Goal: Information Seeking & Learning: Learn about a topic

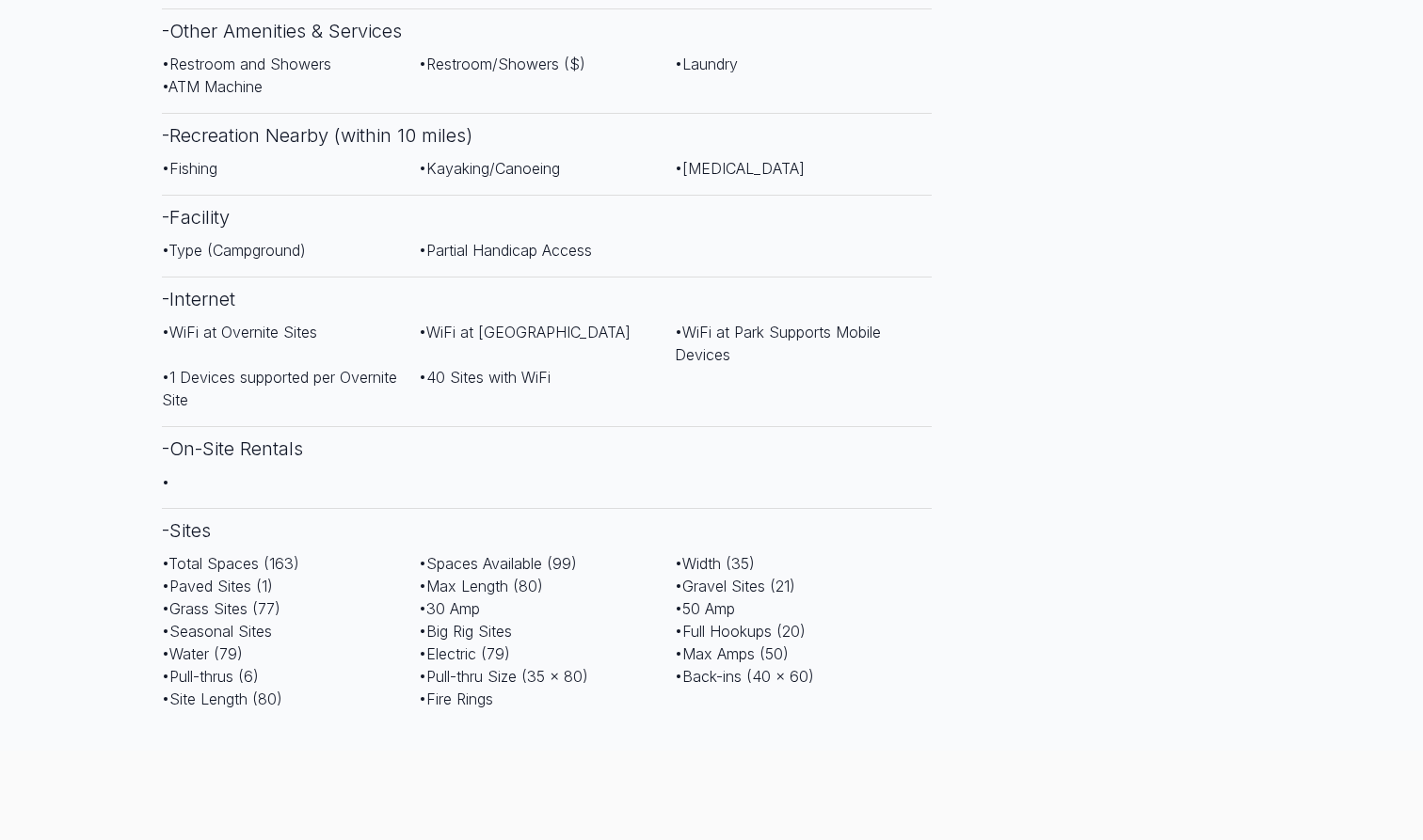
scroll to position [1140, 0]
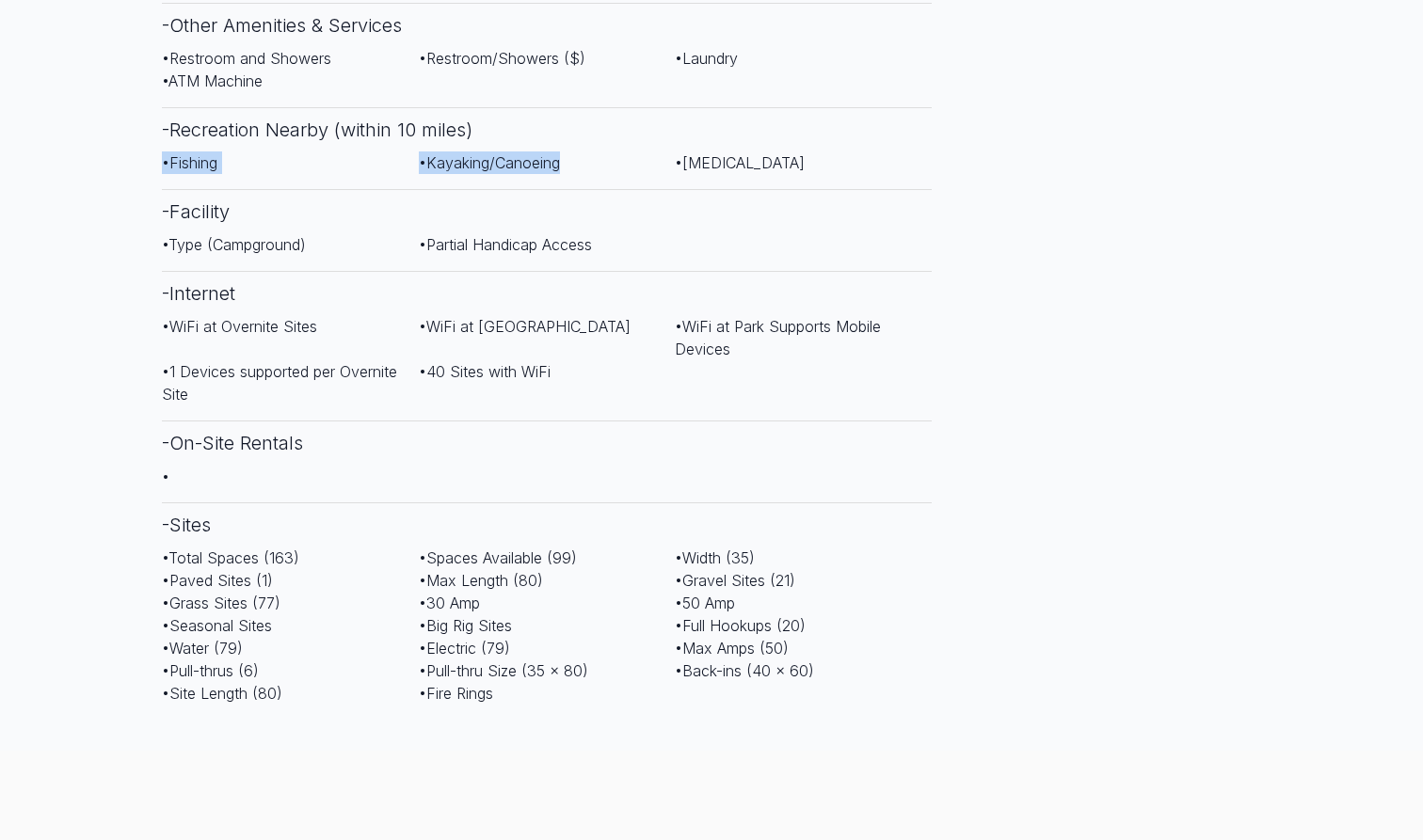
drag, startPoint x: 152, startPoint y: 121, endPoint x: 437, endPoint y: 131, distance: 285.2
click at [437, 131] on div "Hi-[GEOGRAPHIC_DATA] Save to Favorite [STREET_ADDRESS] Show all photos Hi [GEOG…" at bounding box center [546, 623] width 800 height 3255
click at [437, 151] on div "• Fishing • Kayaking/Canoeing • [MEDICAL_DATA]" at bounding box center [546, 169] width 770 height 38
drag, startPoint x: 240, startPoint y: 119, endPoint x: 282, endPoint y: 144, distance: 48.9
click at [282, 144] on div "Amenities - Recreational Facilities • Swimming Pool • Pool Extra Fee ($) • Lake…" at bounding box center [546, 206] width 770 height 1028
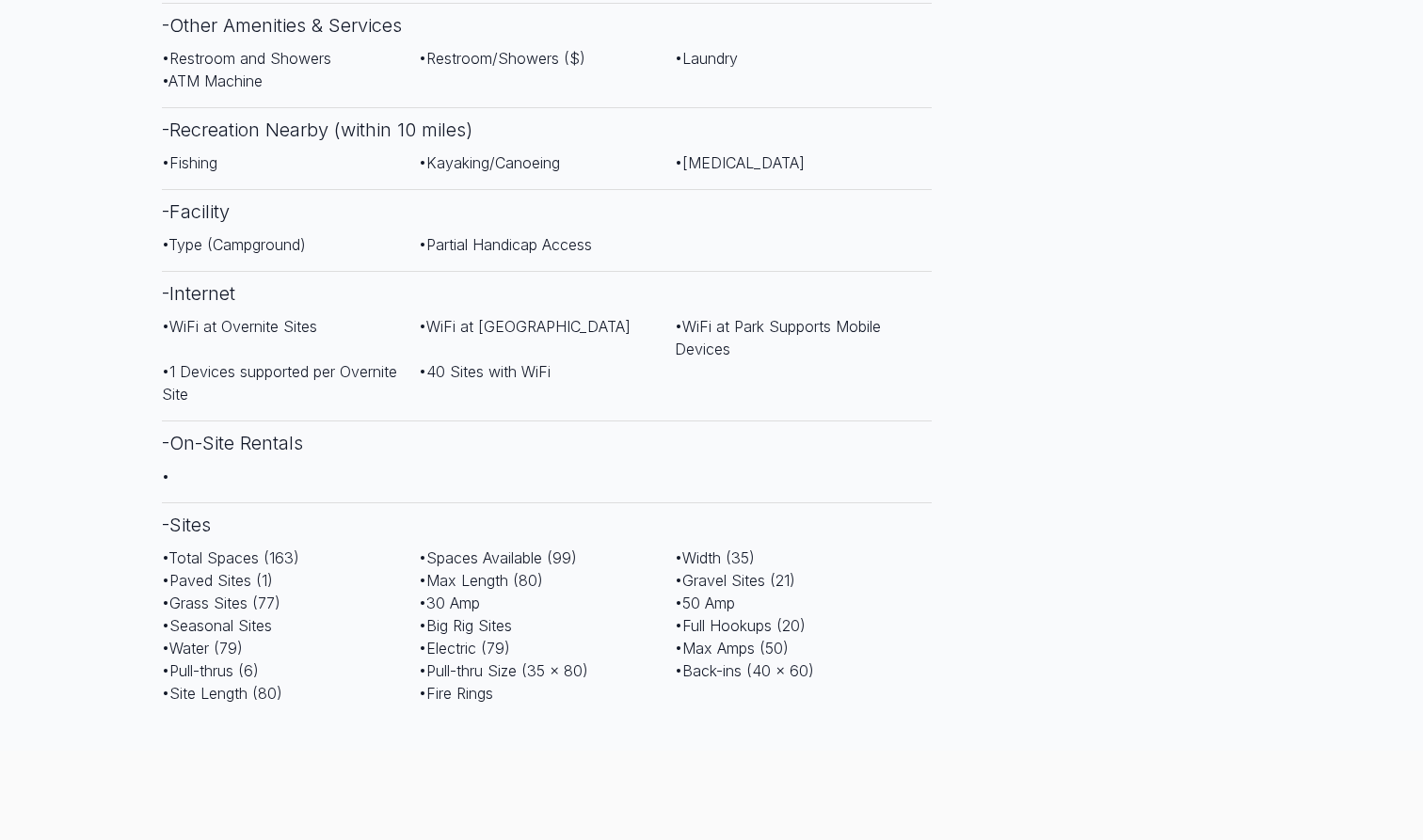
click at [282, 190] on h3 "- Facility" at bounding box center [546, 212] width 770 height 44
click at [302, 151] on div "• Fishing • Kayaking/Canoeing • [MEDICAL_DATA]" at bounding box center [546, 169] width 770 height 38
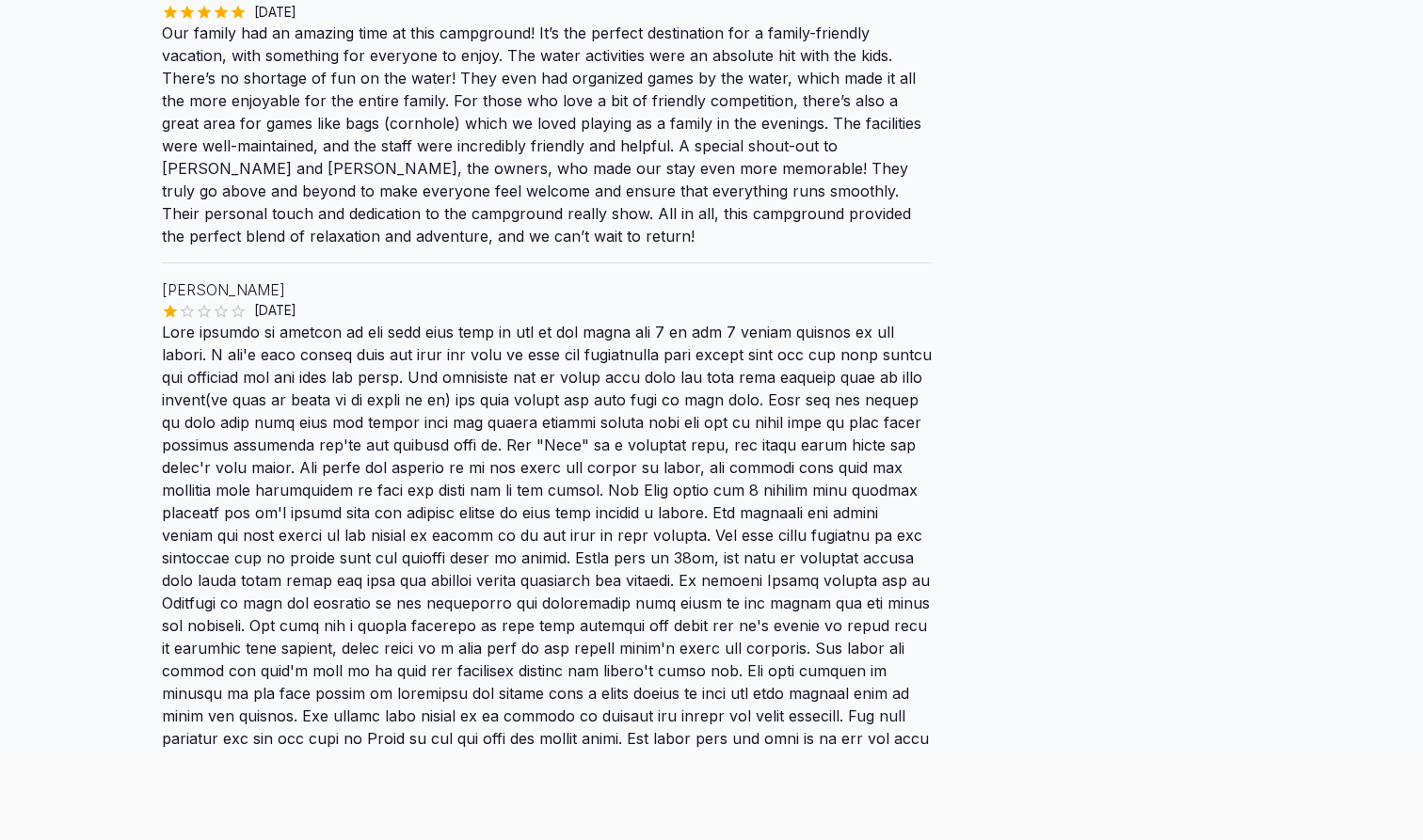
scroll to position [2038, 0]
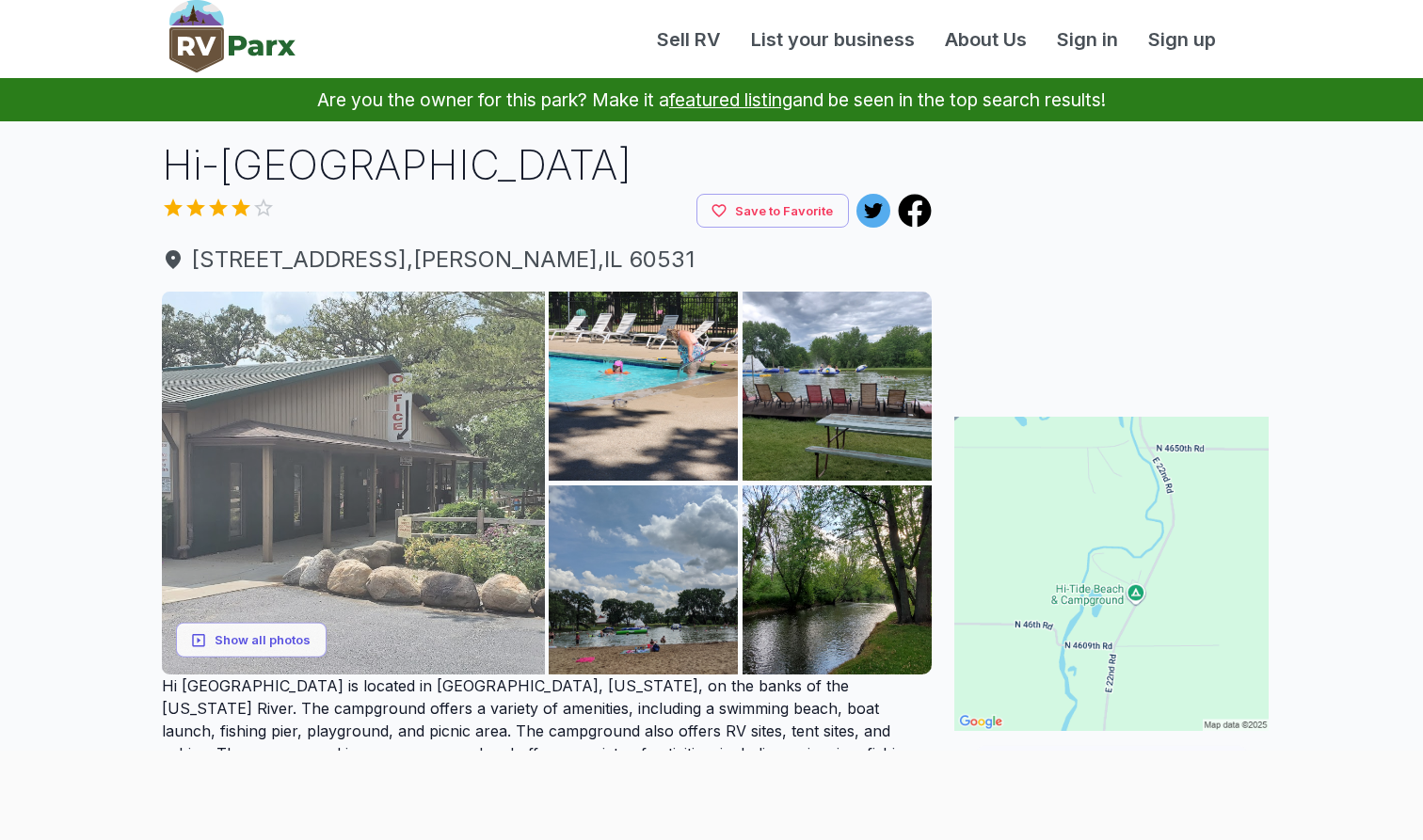
scroll to position [0, 0]
click at [246, 532] on img at bounding box center [353, 483] width 383 height 383
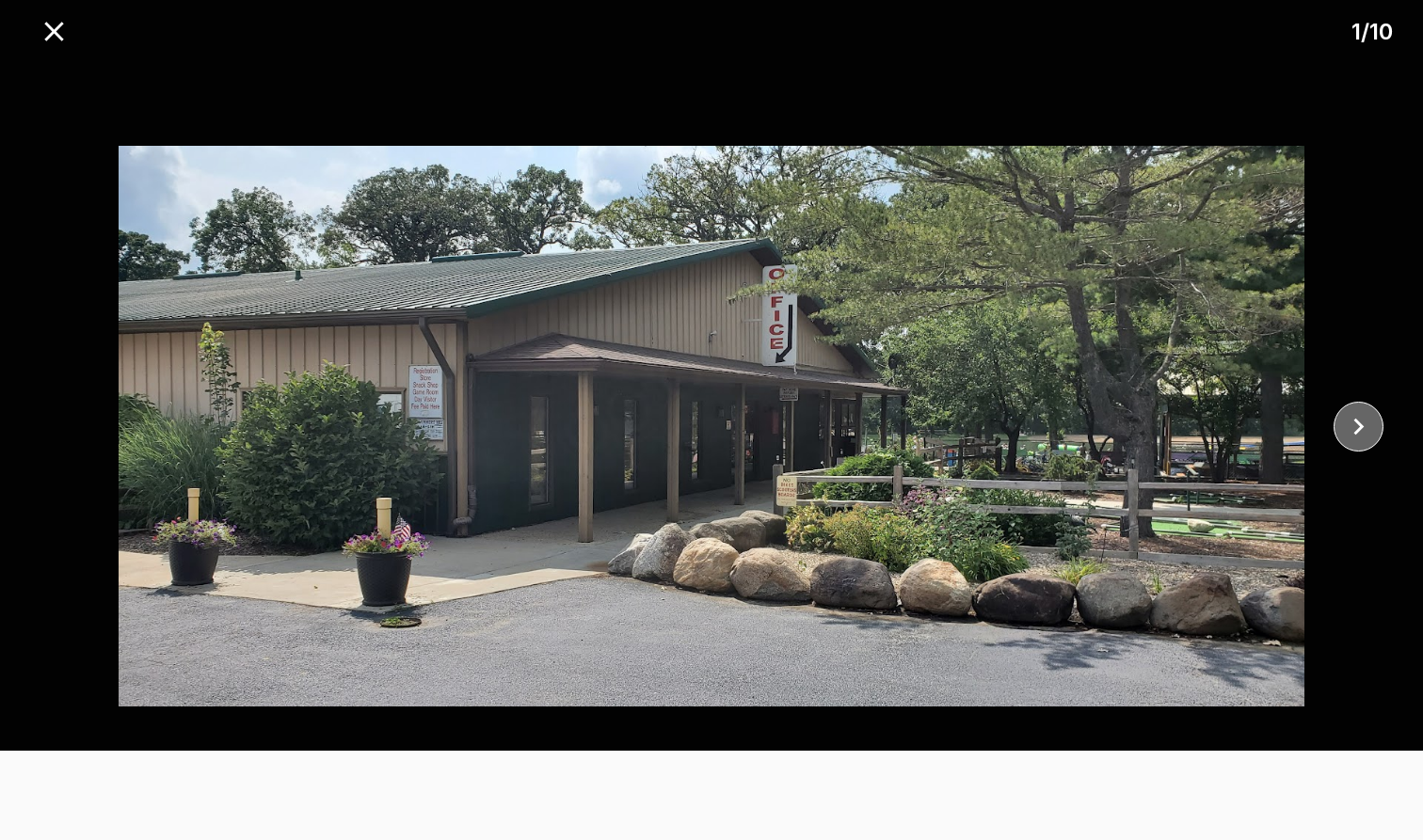
click at [1352, 431] on icon "close" at bounding box center [1359, 426] width 33 height 33
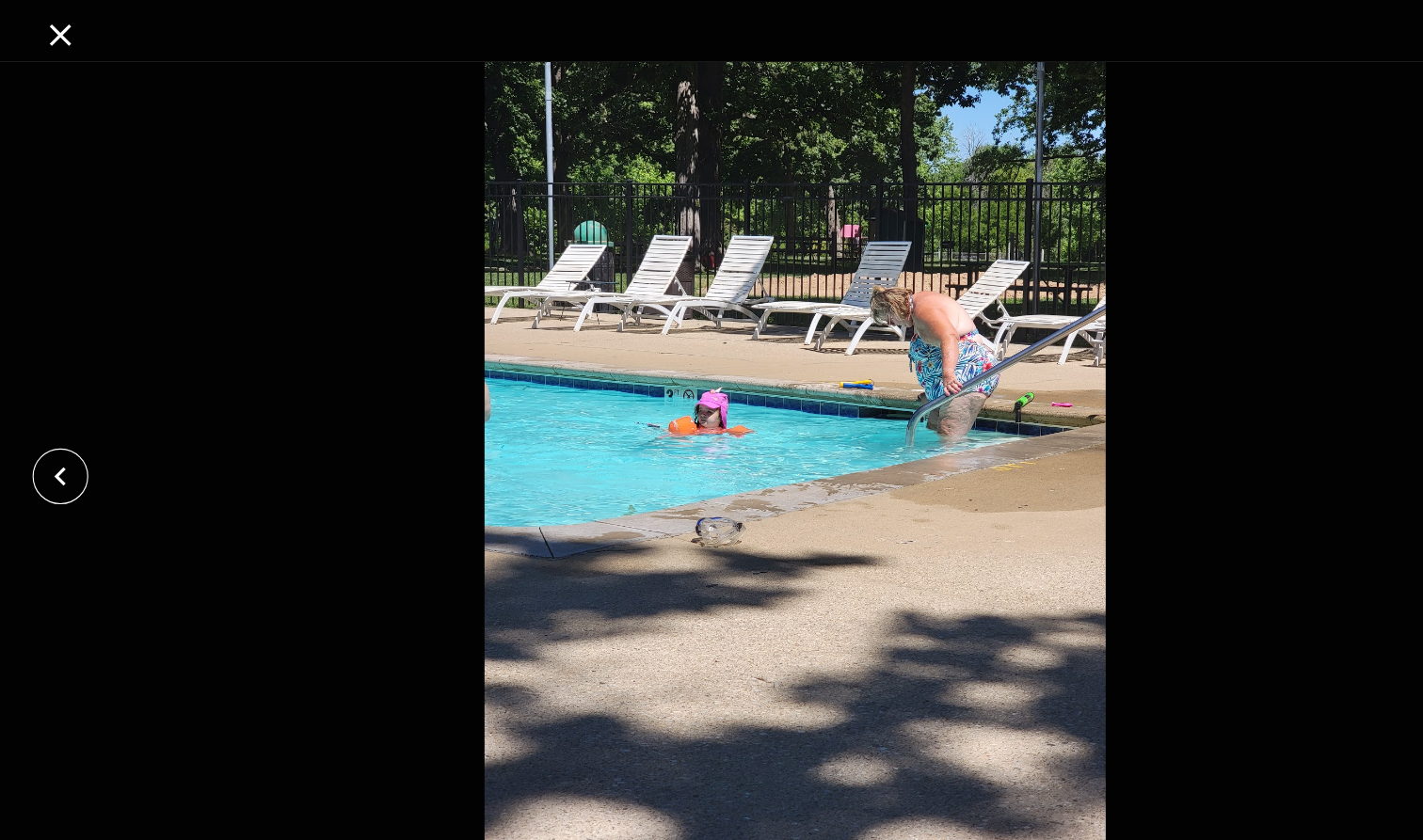
scroll to position [8, 0]
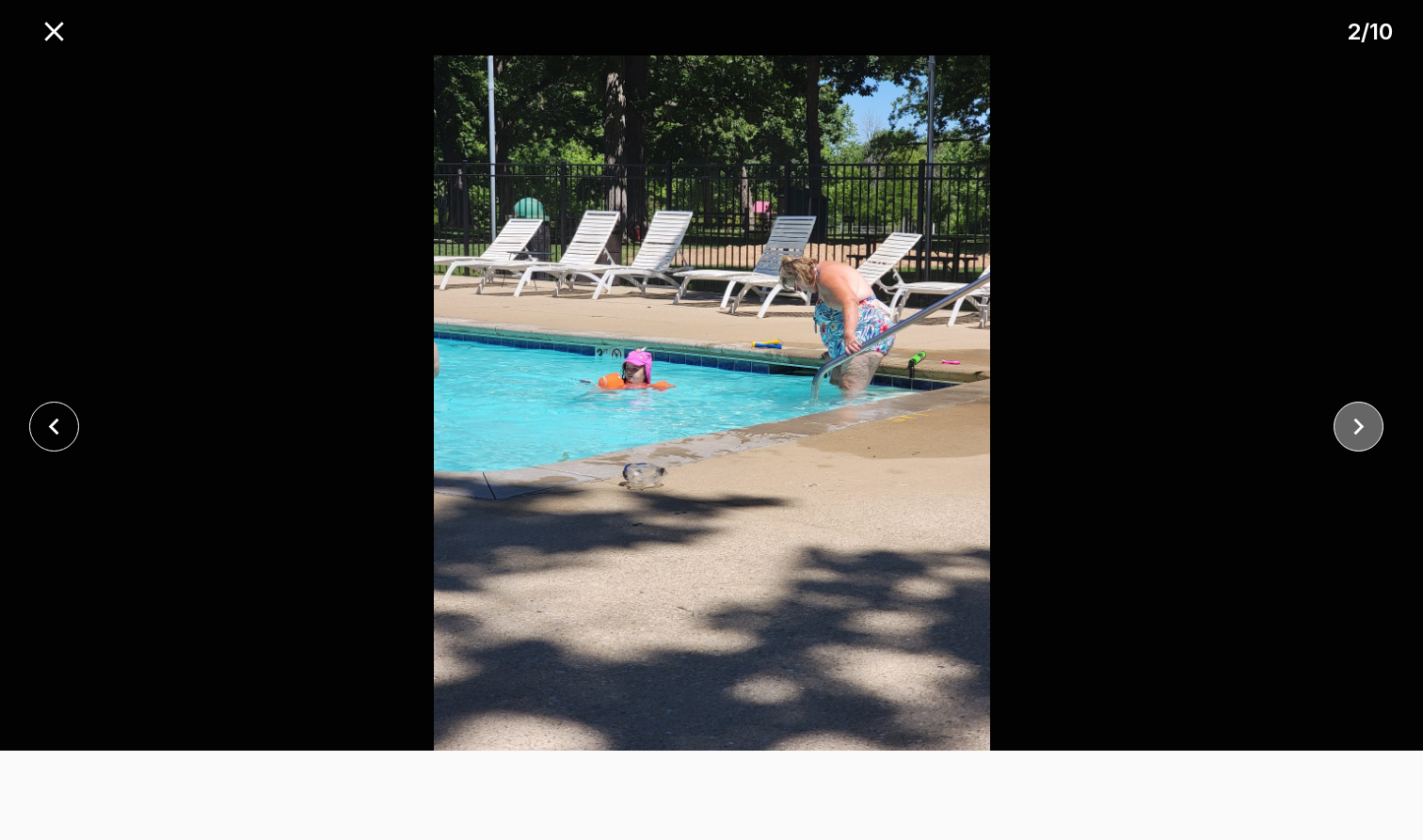
click at [1351, 418] on icon "close" at bounding box center [1359, 426] width 33 height 33
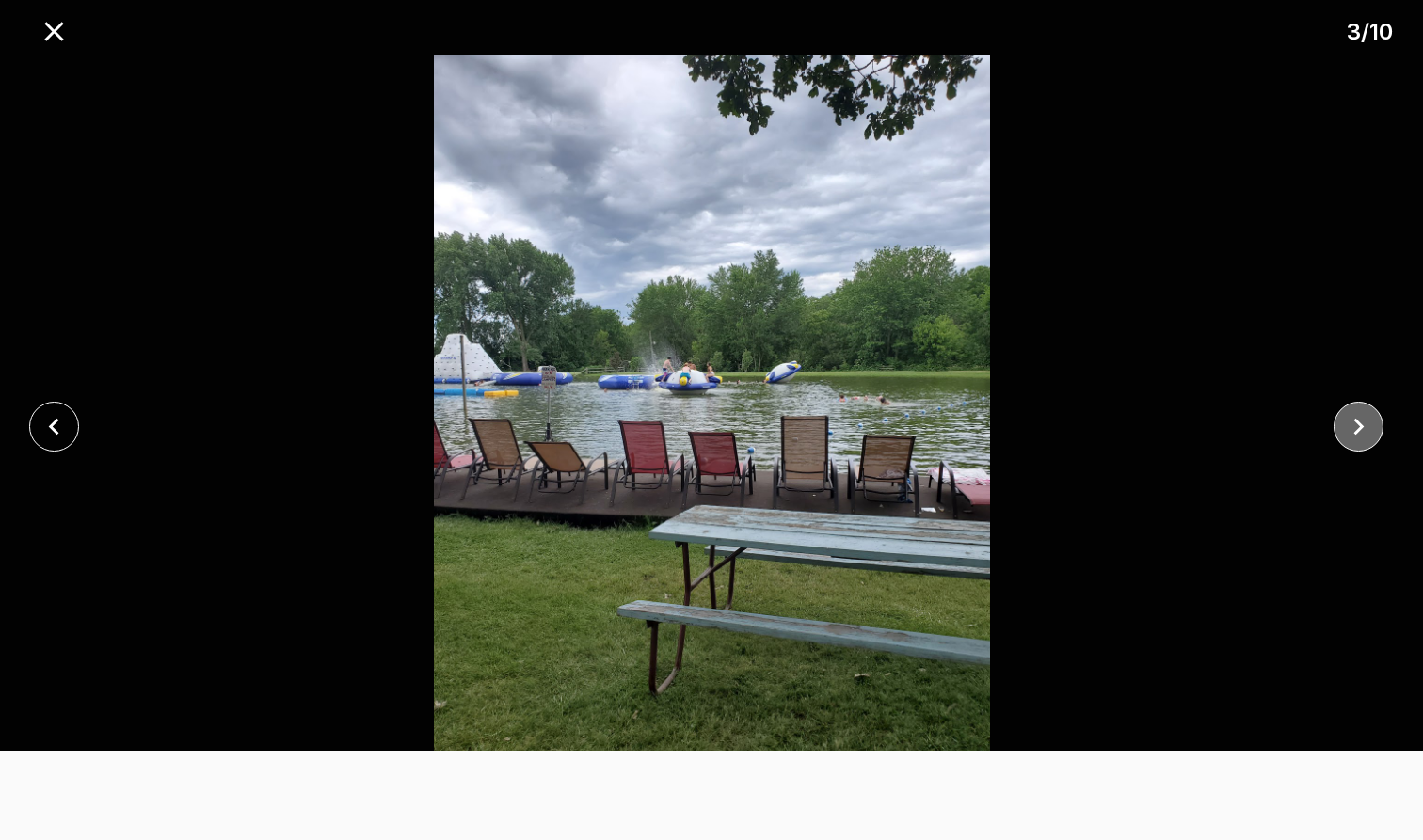
click at [1351, 418] on icon "close" at bounding box center [1359, 426] width 33 height 33
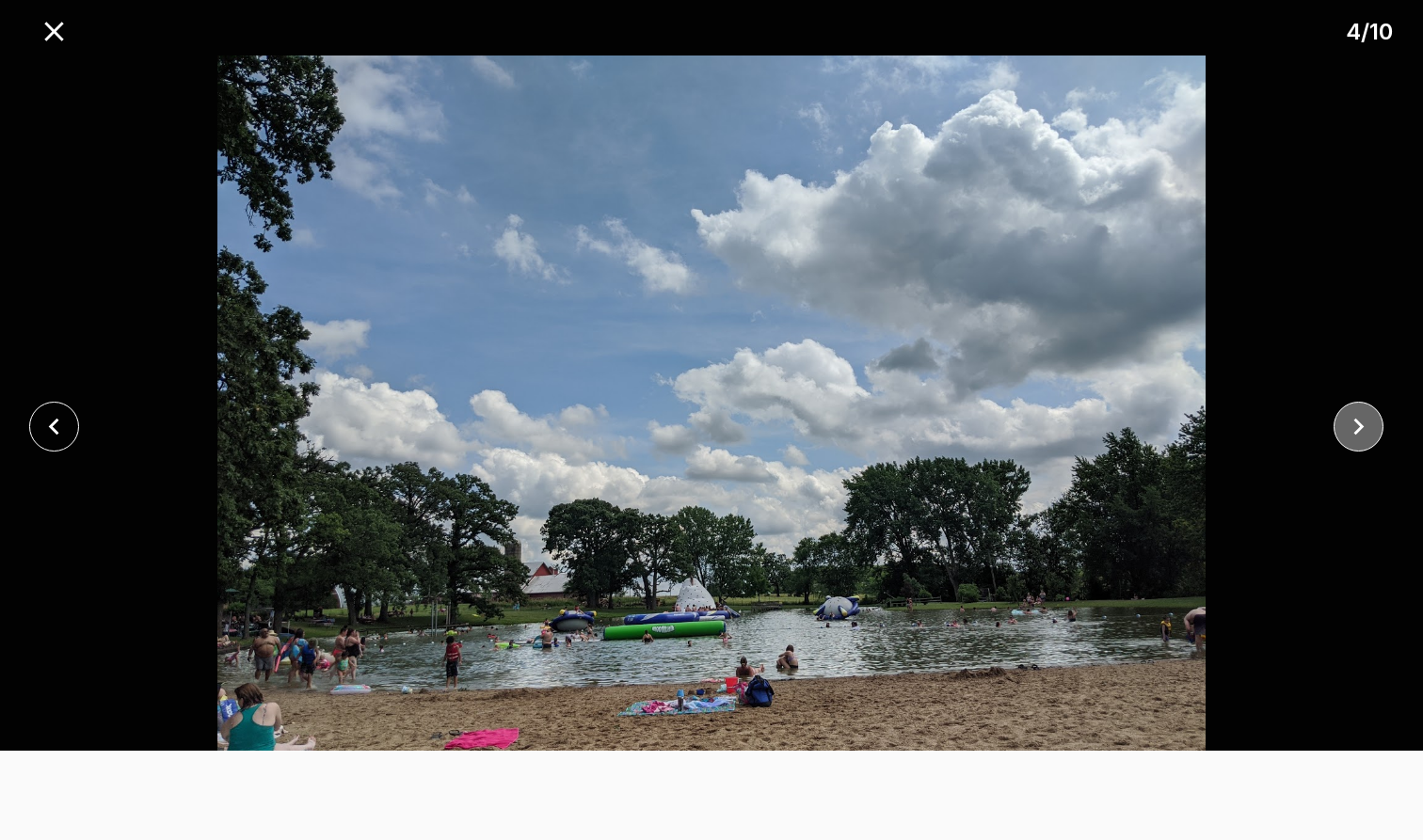
click at [1351, 418] on icon "close" at bounding box center [1359, 426] width 33 height 33
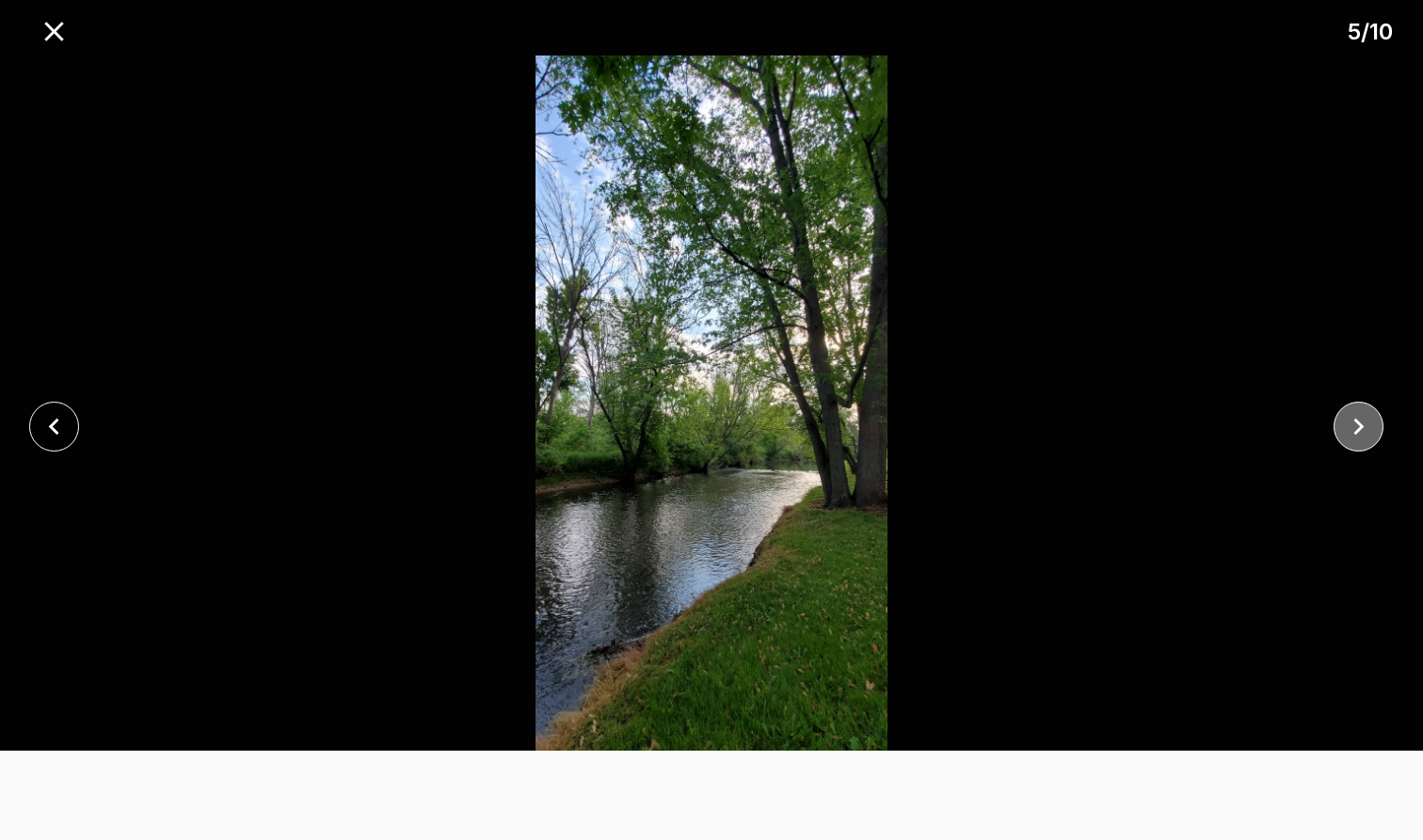
click at [1351, 418] on icon "close" at bounding box center [1359, 426] width 33 height 33
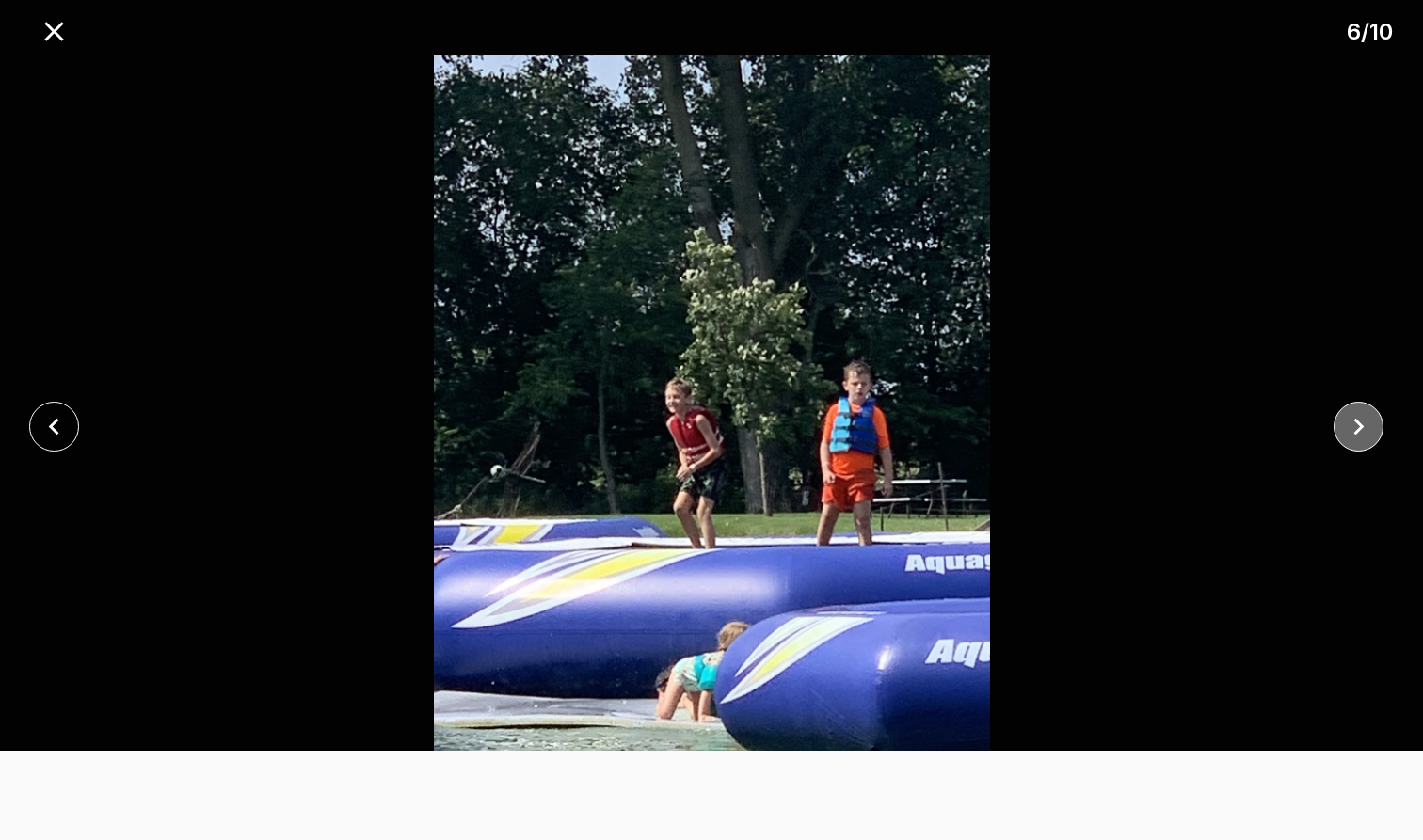
click at [1342, 423] on icon "close" at bounding box center [1359, 426] width 33 height 33
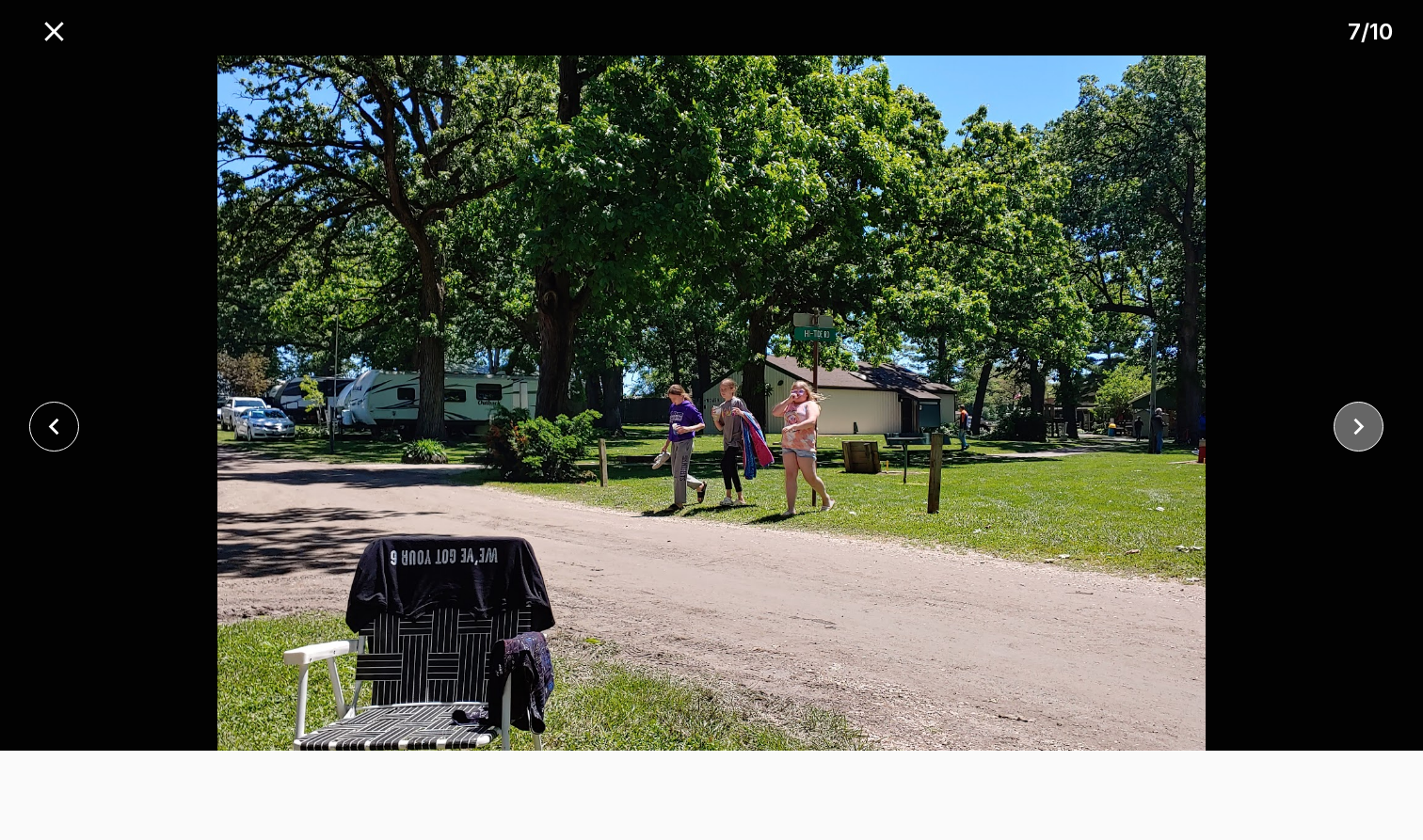
click at [1342, 423] on icon "close" at bounding box center [1359, 426] width 33 height 33
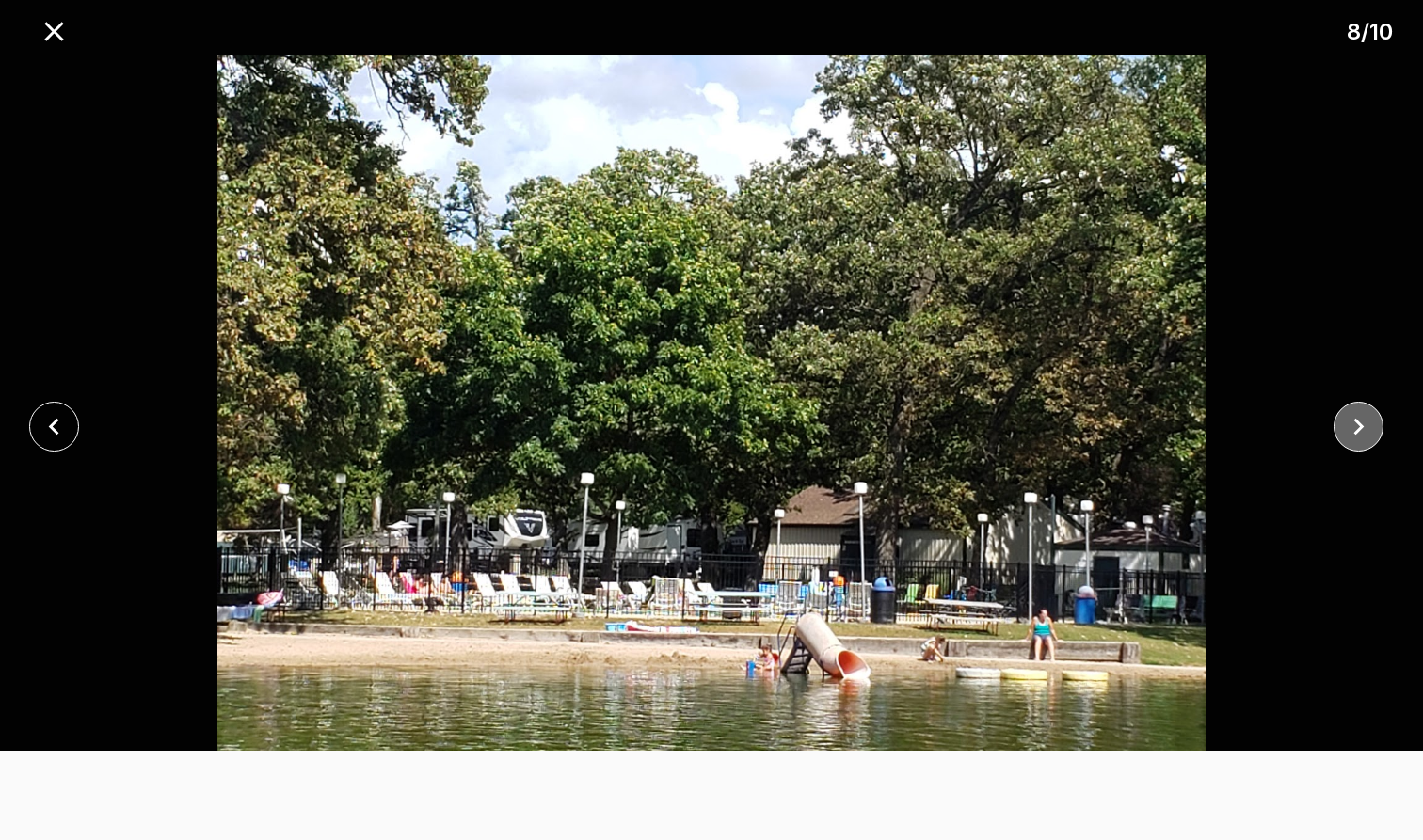
click at [1342, 423] on icon "close" at bounding box center [1359, 426] width 33 height 33
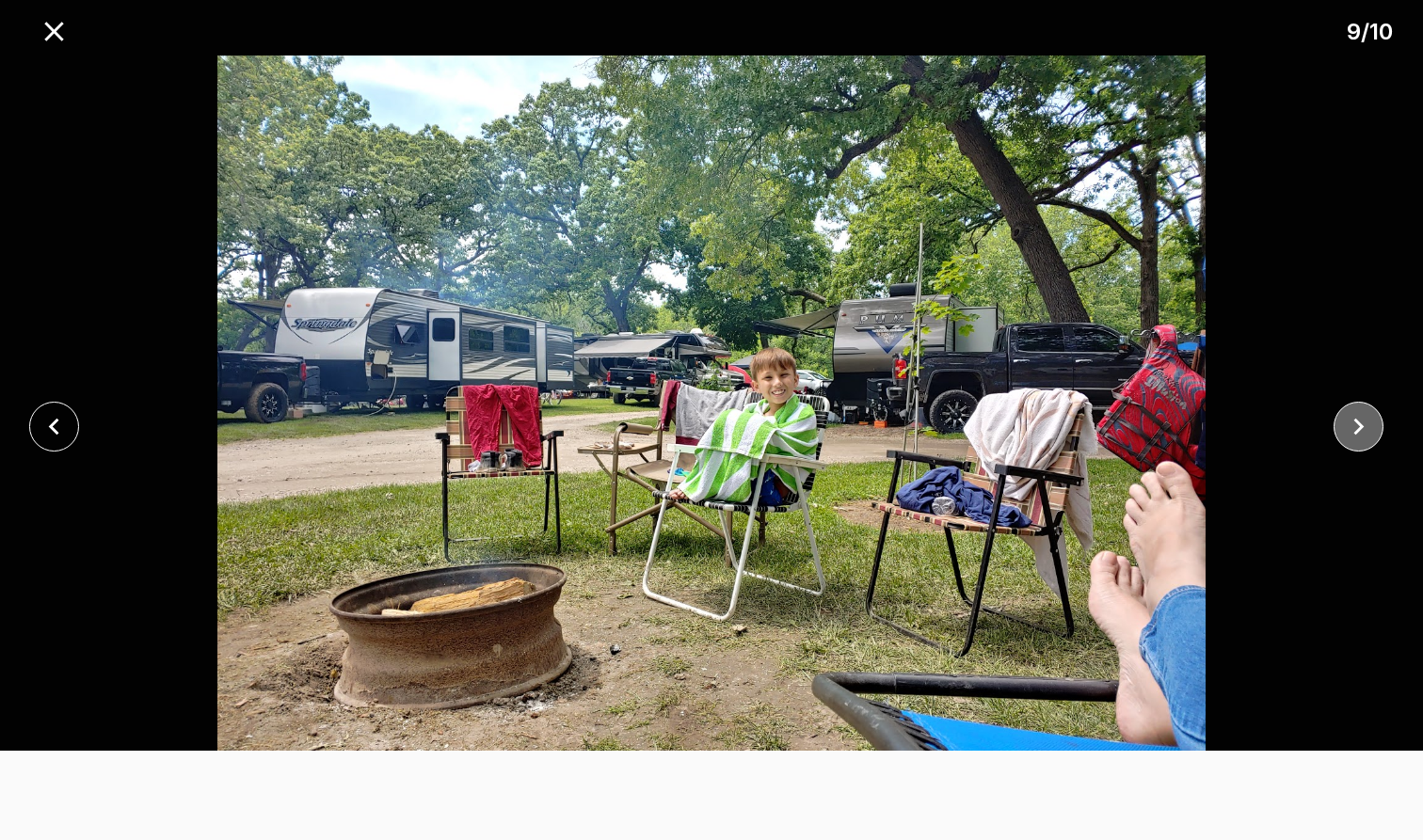
click at [1348, 424] on icon "close" at bounding box center [1359, 426] width 33 height 33
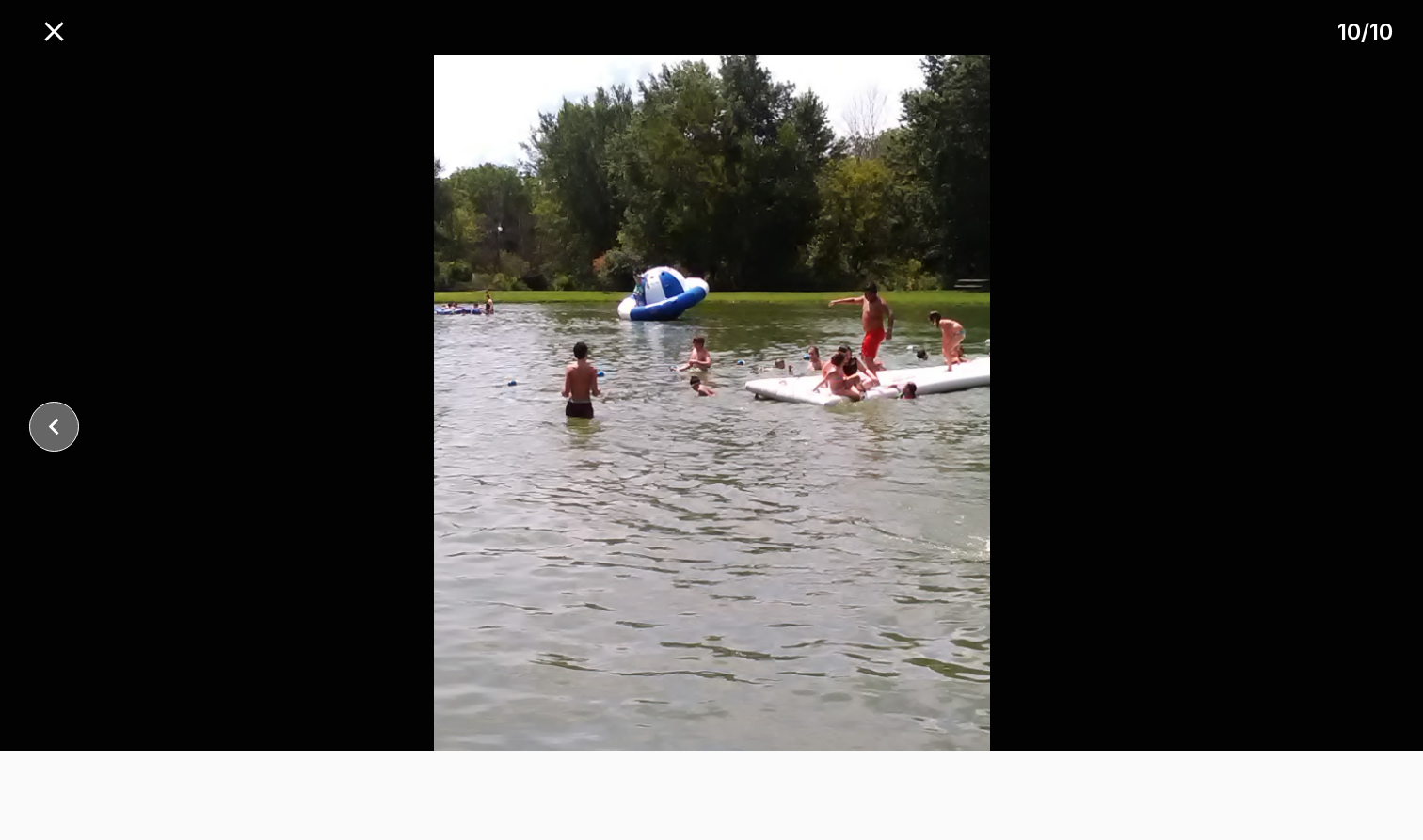
click at [52, 429] on icon "close" at bounding box center [53, 426] width 11 height 17
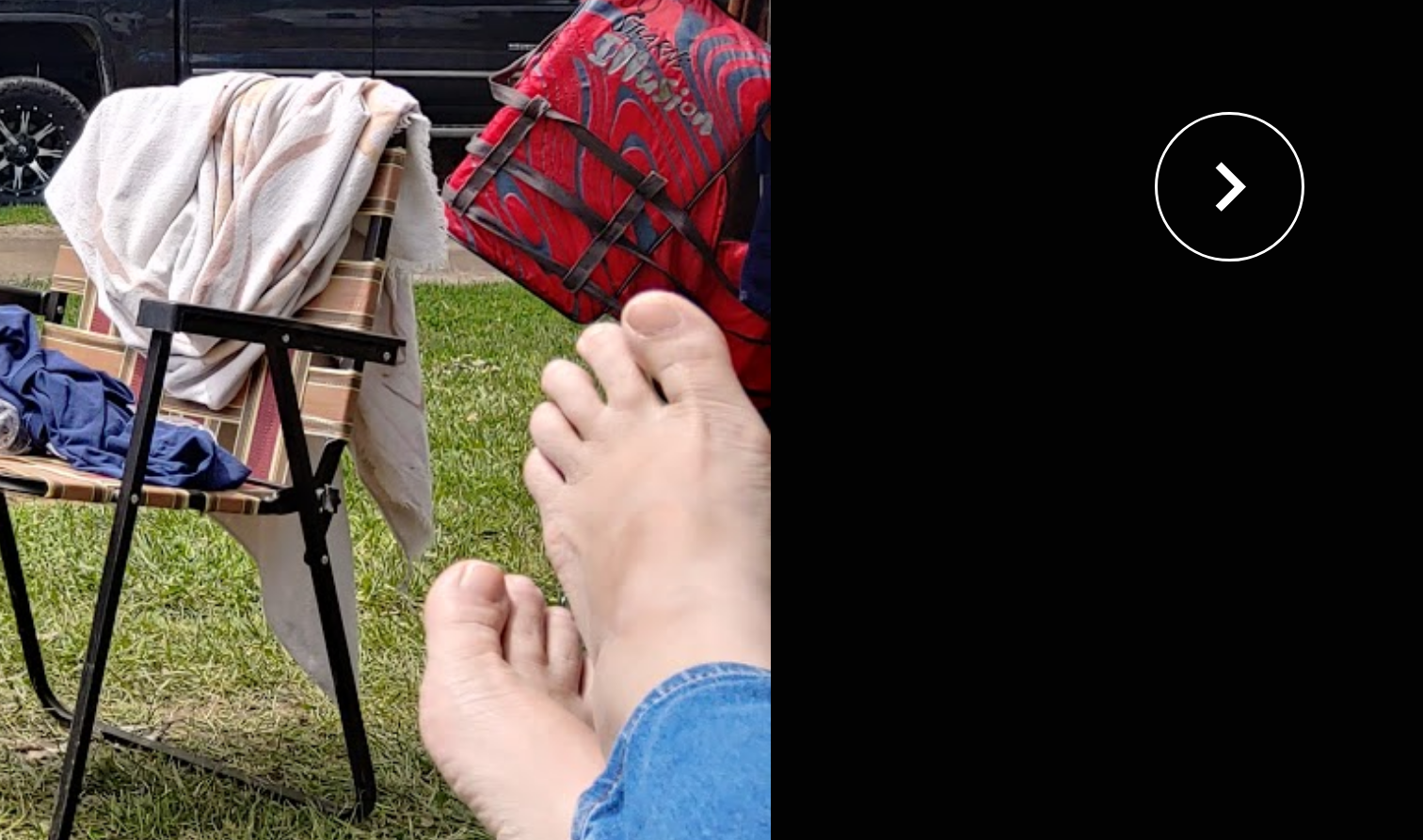
scroll to position [0, 0]
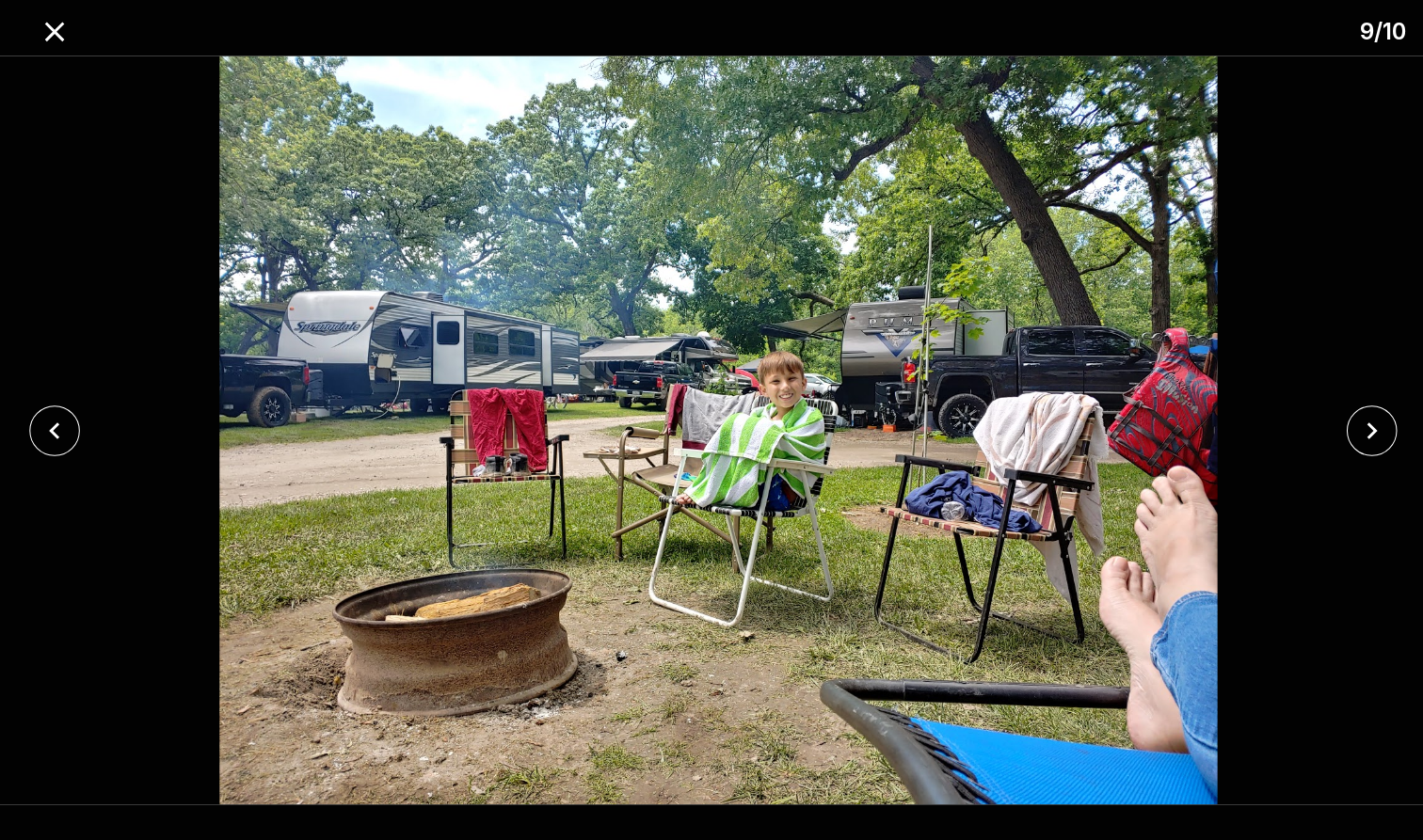
click at [1333, 433] on div at bounding box center [1363, 427] width 118 height 50
click at [1357, 429] on icon "close" at bounding box center [1358, 426] width 11 height 17
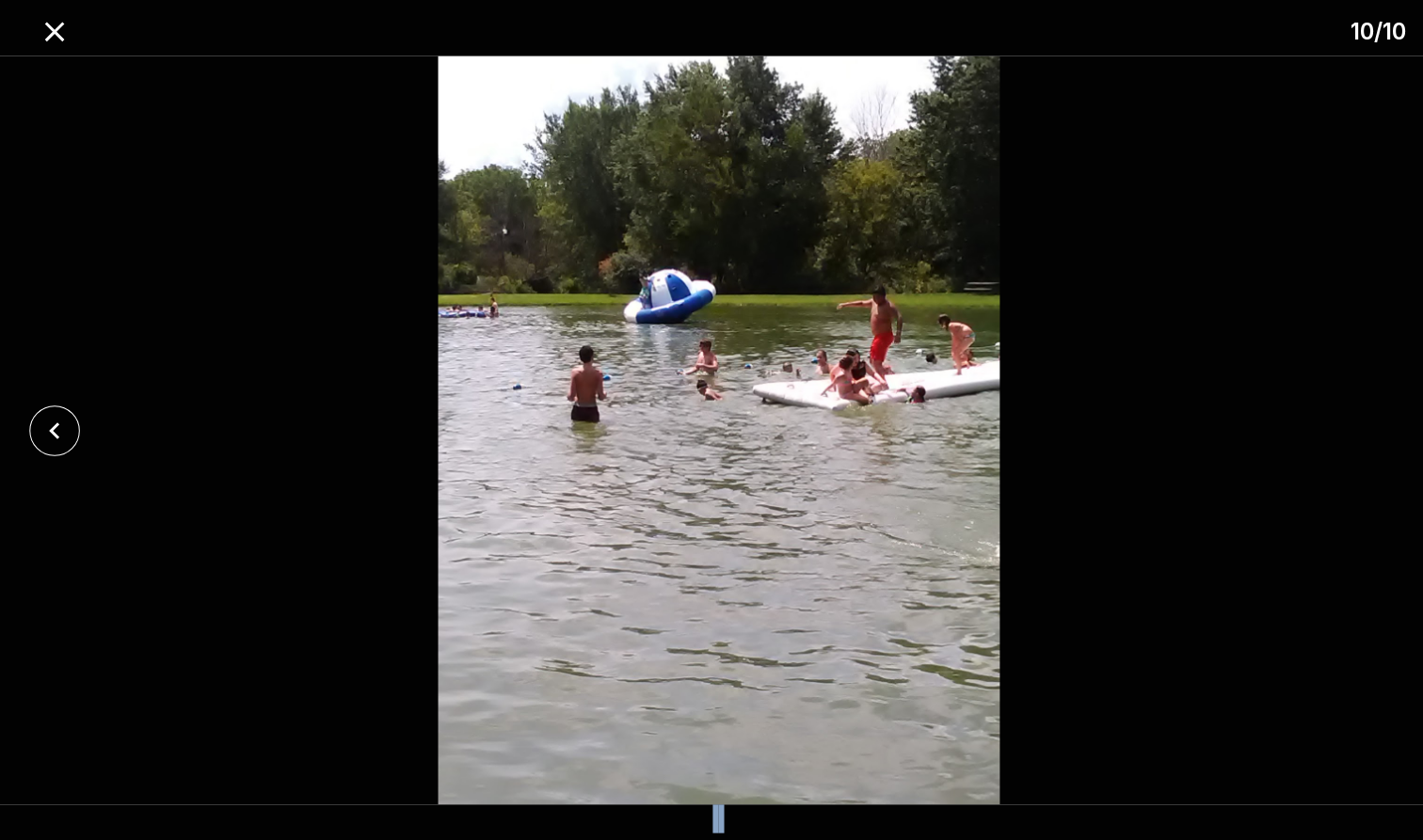
click at [1357, 429] on div at bounding box center [711, 426] width 1423 height 742
